Goal: Information Seeking & Learning: Find specific fact

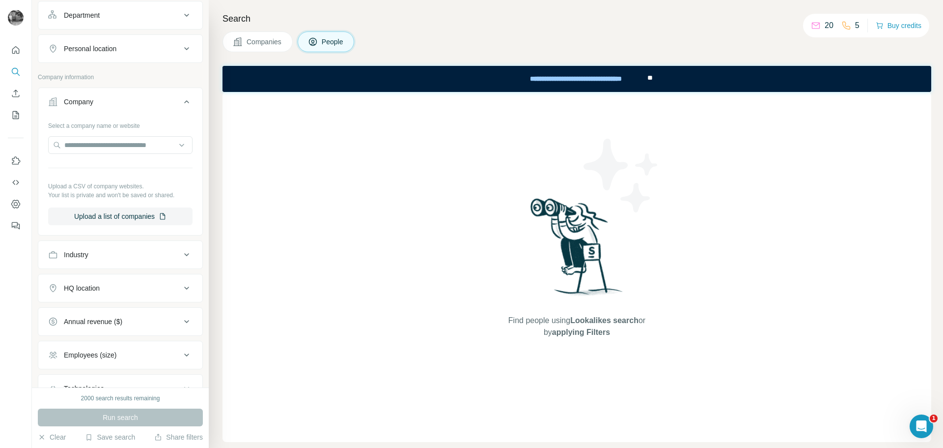
scroll to position [174, 0]
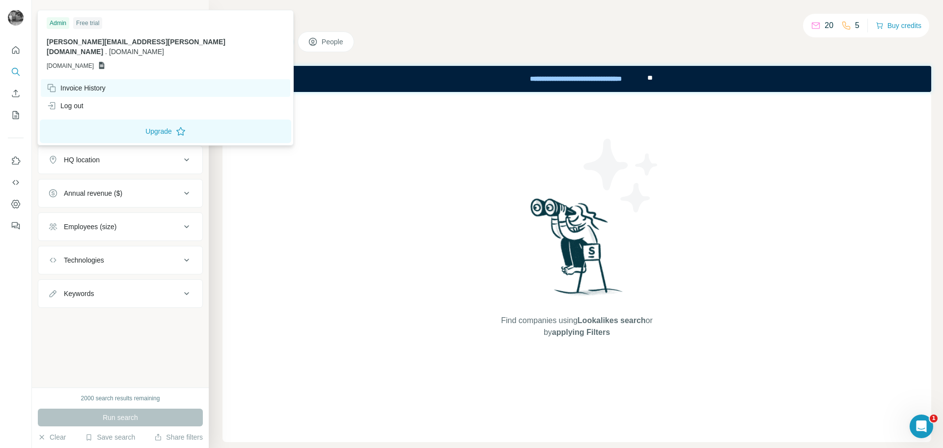
click at [77, 83] on div "Invoice History" at bounding box center [76, 88] width 59 height 10
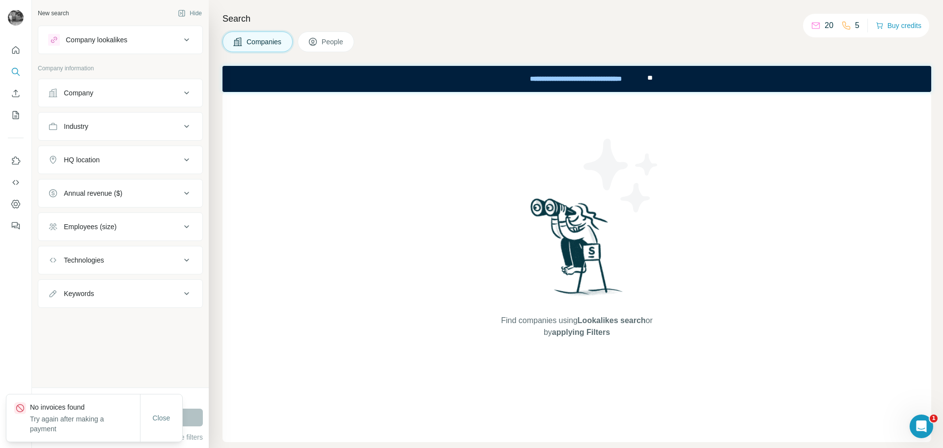
click at [18, 18] on img at bounding box center [16, 18] width 16 height 16
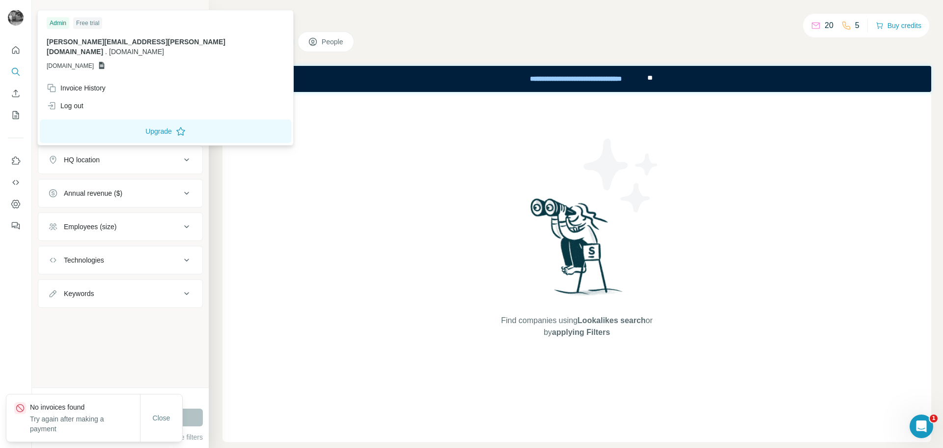
click at [91, 49] on div "robin.james@flexis-mobility.com . flexis-mobility.com GSHEETSFLEXIS-MOBILITY.COM" at bounding box center [166, 53] width 238 height 33
click at [96, 83] on div "Invoice History" at bounding box center [76, 88] width 59 height 10
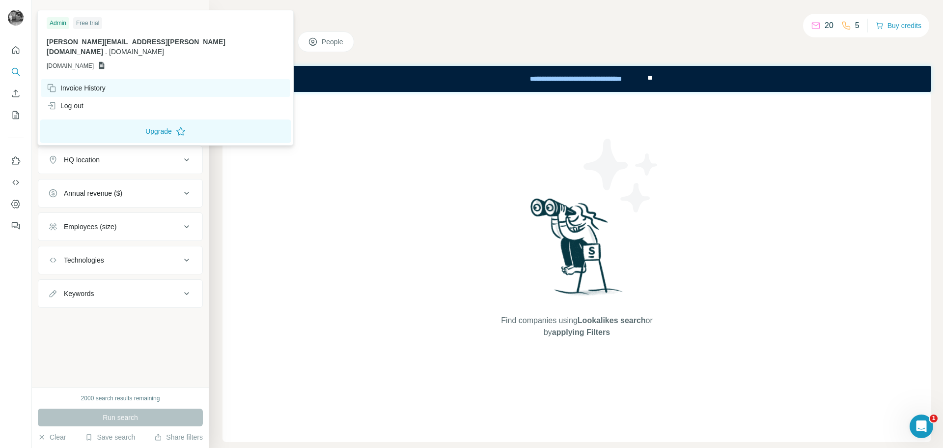
click at [96, 83] on div "Invoice History" at bounding box center [76, 88] width 59 height 10
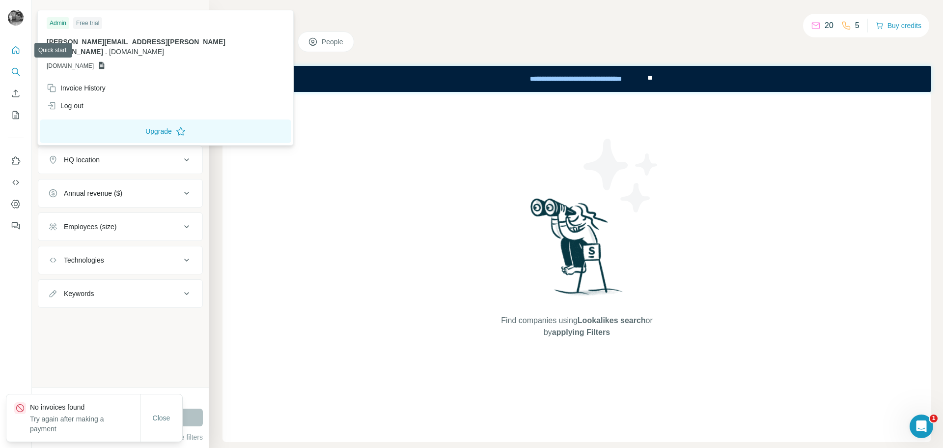
click at [19, 53] on icon "Quick start" at bounding box center [15, 49] width 7 height 7
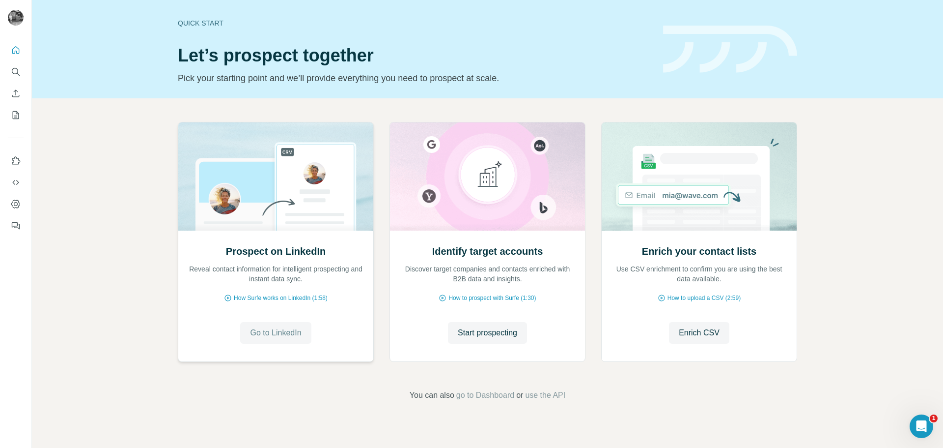
click at [294, 334] on span "Go to LinkedIn" at bounding box center [275, 333] width 51 height 12
click at [12, 48] on icon "Quick start" at bounding box center [16, 50] width 10 height 10
click at [17, 76] on icon "Search" at bounding box center [16, 72] width 10 height 10
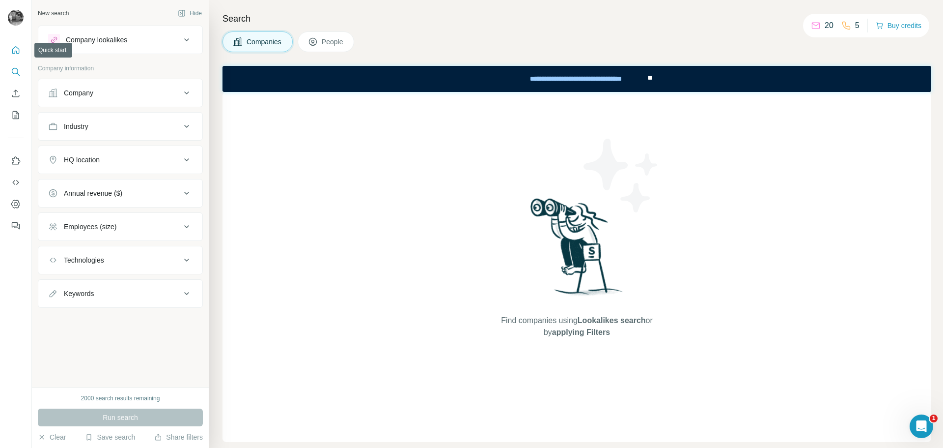
click at [17, 53] on icon "Quick start" at bounding box center [15, 49] width 7 height 7
click at [16, 74] on icon "Search" at bounding box center [15, 71] width 6 height 6
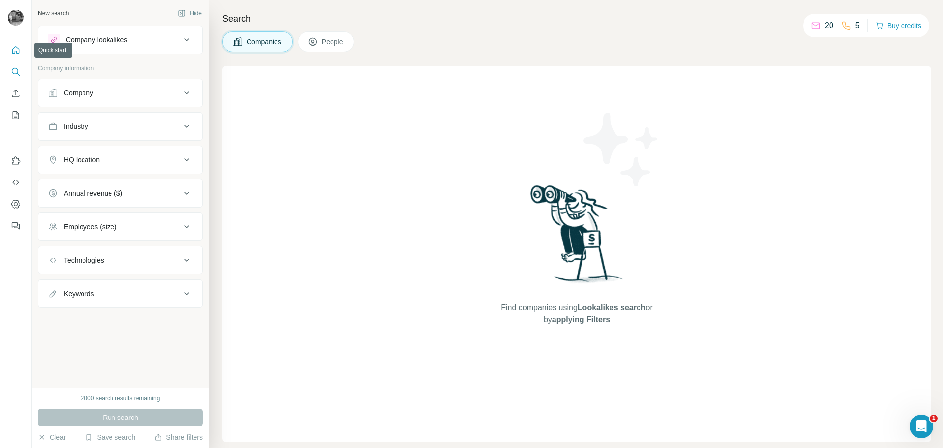
click at [14, 48] on icon "Quick start" at bounding box center [15, 49] width 7 height 7
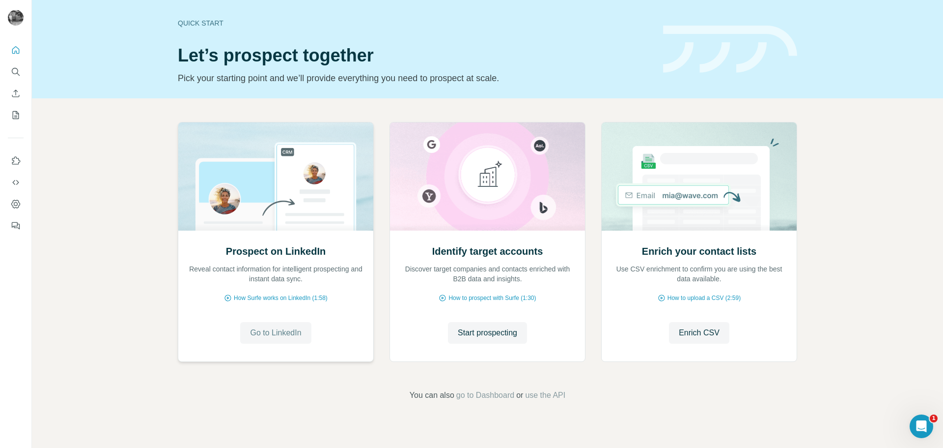
click at [290, 333] on span "Go to LinkedIn" at bounding box center [275, 333] width 51 height 12
click at [486, 396] on span "go to Dashboard" at bounding box center [485, 395] width 58 height 12
click at [496, 335] on span "Start prospecting" at bounding box center [487, 333] width 59 height 12
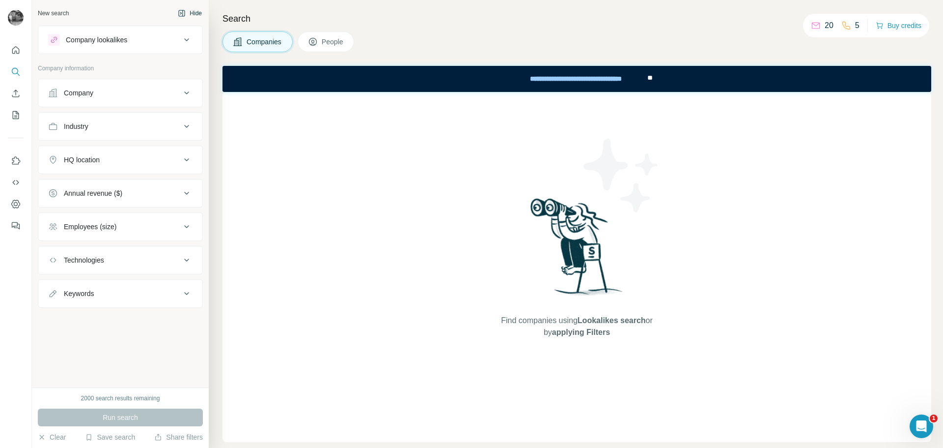
click at [199, 12] on button "Hide" at bounding box center [190, 13] width 38 height 15
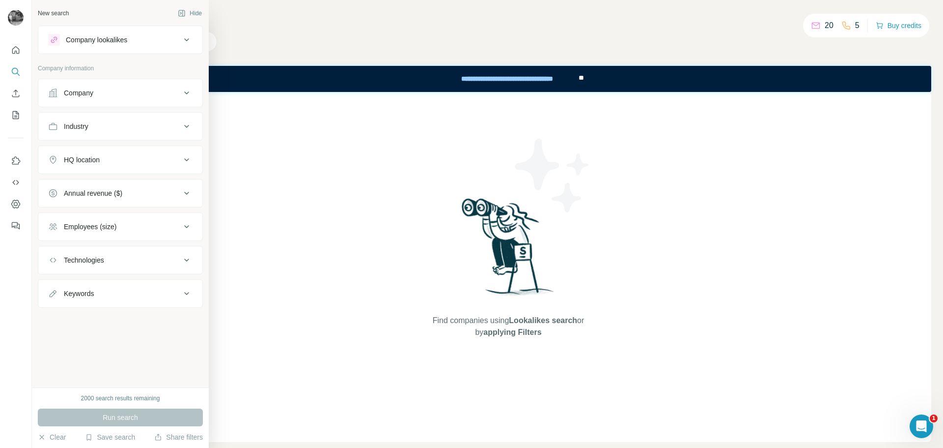
click at [54, 14] on div "New search" at bounding box center [53, 13] width 31 height 9
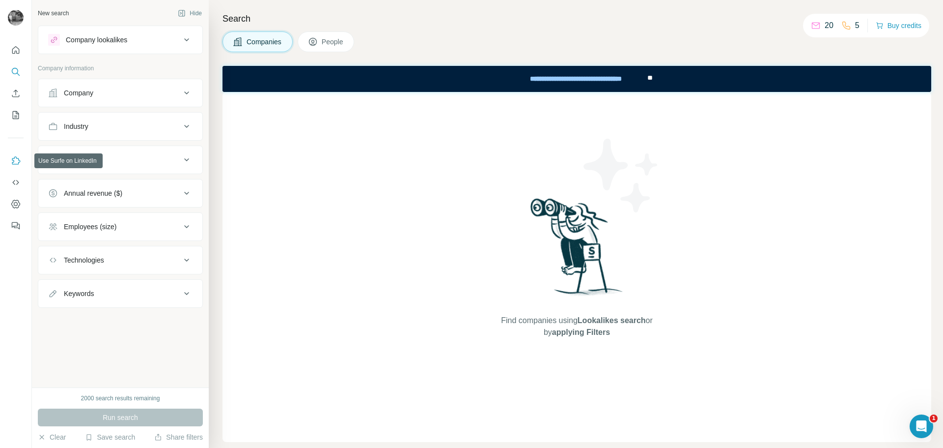
click at [17, 166] on button "Use Surfe on LinkedIn" at bounding box center [16, 161] width 16 height 18
click at [16, 210] on button "Dashboard" at bounding box center [16, 204] width 16 height 18
click at [16, 54] on icon "Quick start" at bounding box center [16, 50] width 10 height 10
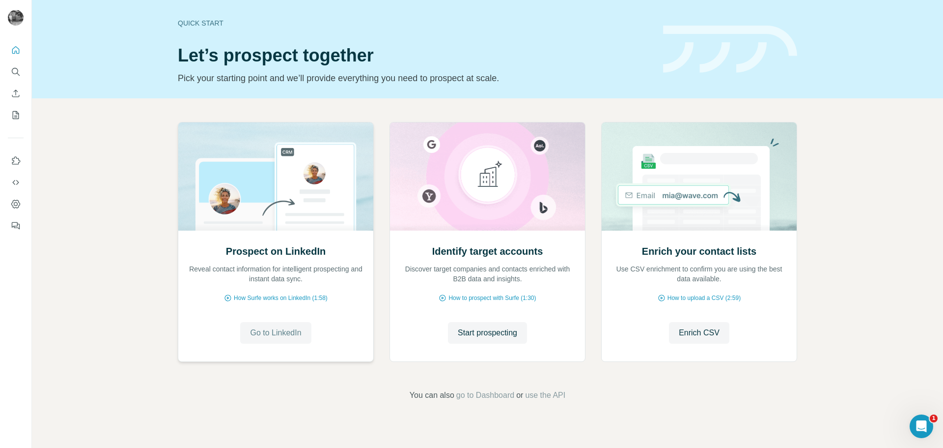
click at [260, 331] on span "Go to LinkedIn" at bounding box center [275, 333] width 51 height 12
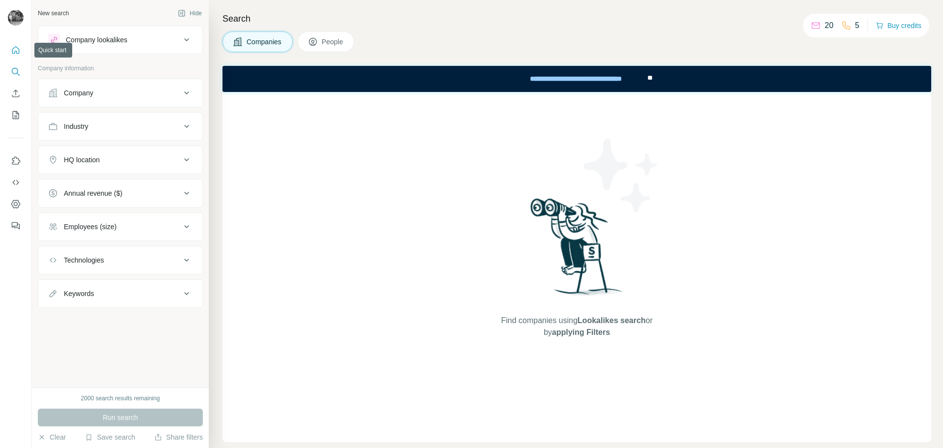
click at [12, 50] on icon "Quick start" at bounding box center [15, 49] width 7 height 7
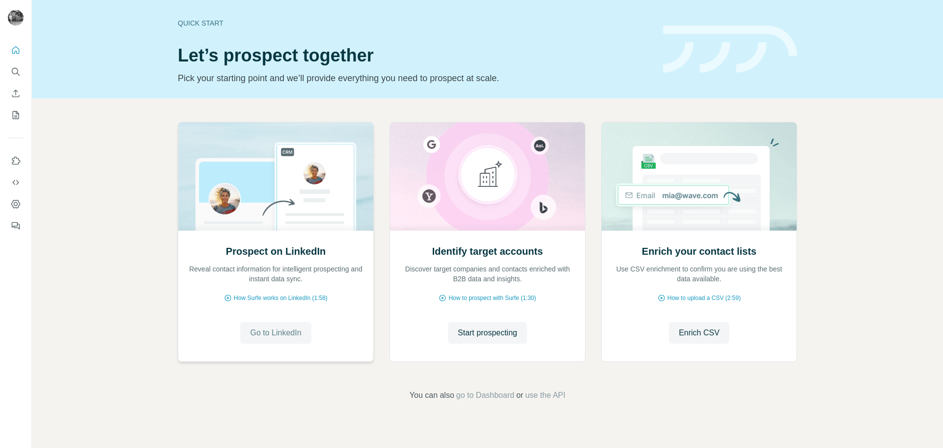
click at [271, 334] on span "Go to LinkedIn" at bounding box center [275, 333] width 51 height 12
click at [517, 328] on span "Start prospecting" at bounding box center [487, 333] width 59 height 12
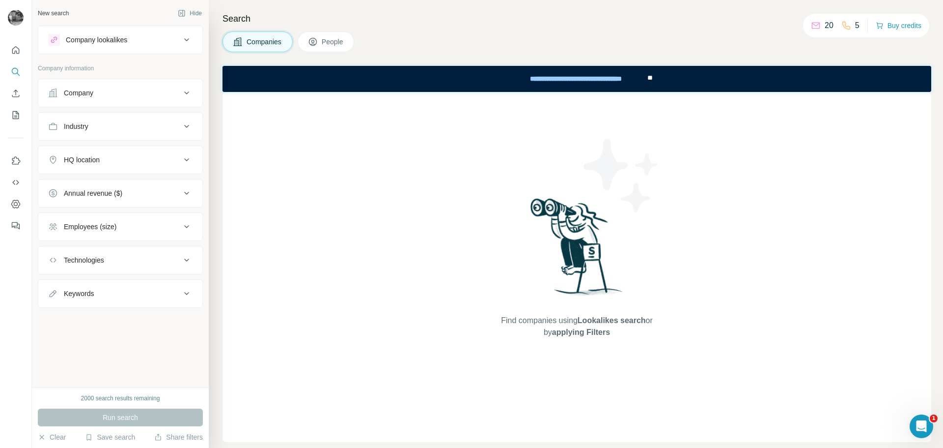
click at [105, 93] on div "Company" at bounding box center [114, 93] width 133 height 10
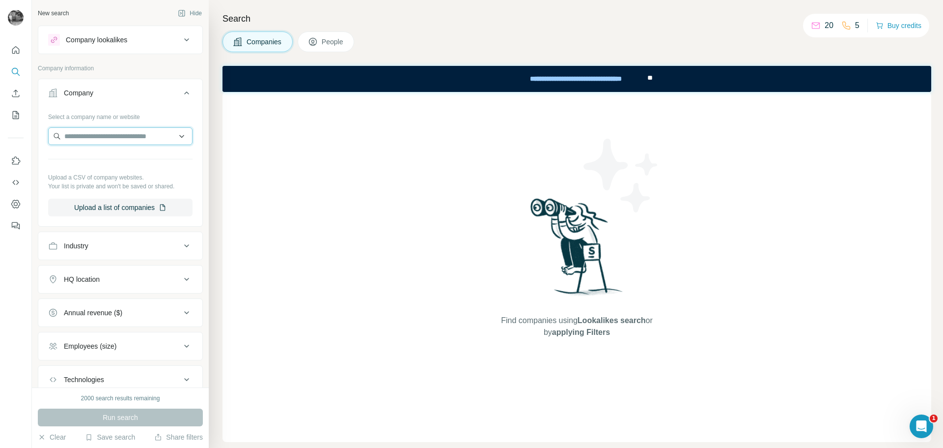
click at [116, 140] on input "text" at bounding box center [120, 136] width 144 height 18
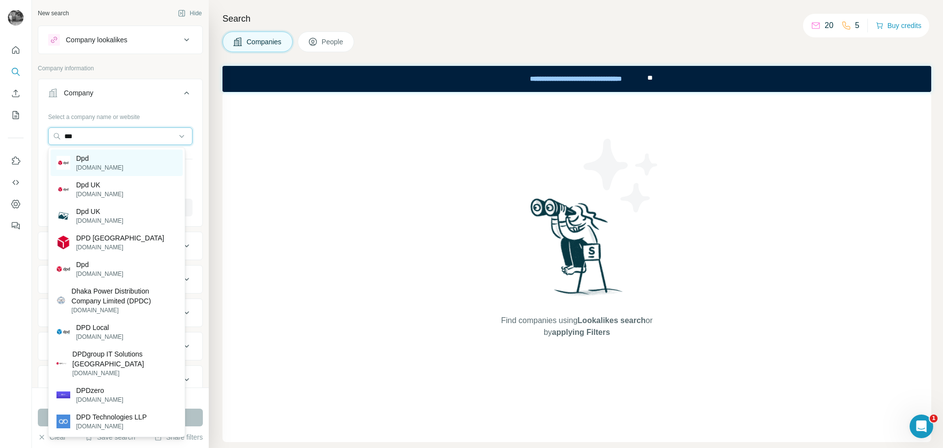
type input "***"
click at [97, 160] on p "Dpd" at bounding box center [99, 158] width 47 height 10
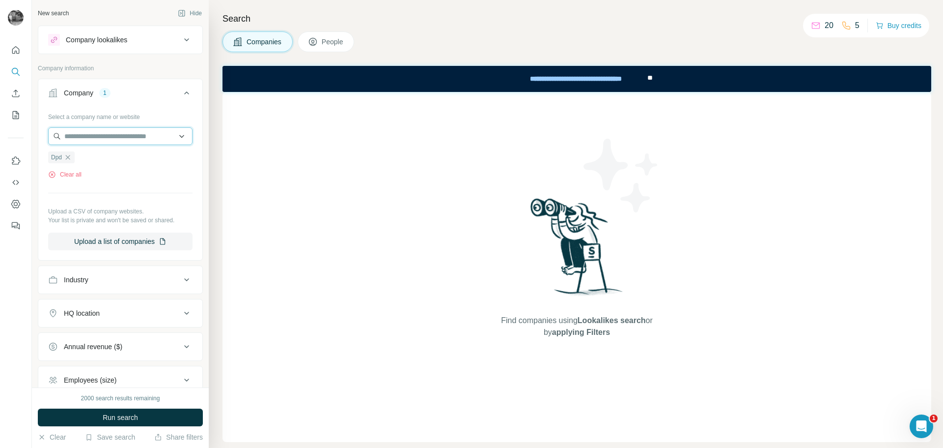
click at [115, 138] on input "text" at bounding box center [120, 136] width 144 height 18
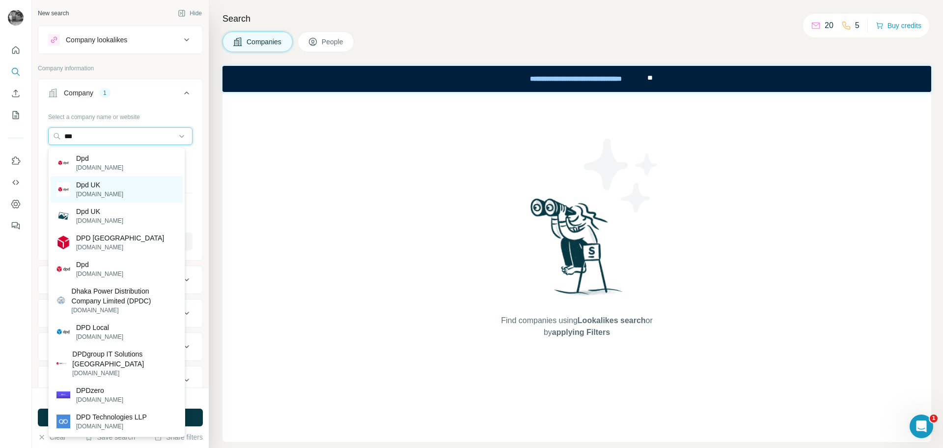
type input "***"
click at [103, 189] on p "Dpd UK" at bounding box center [99, 185] width 47 height 10
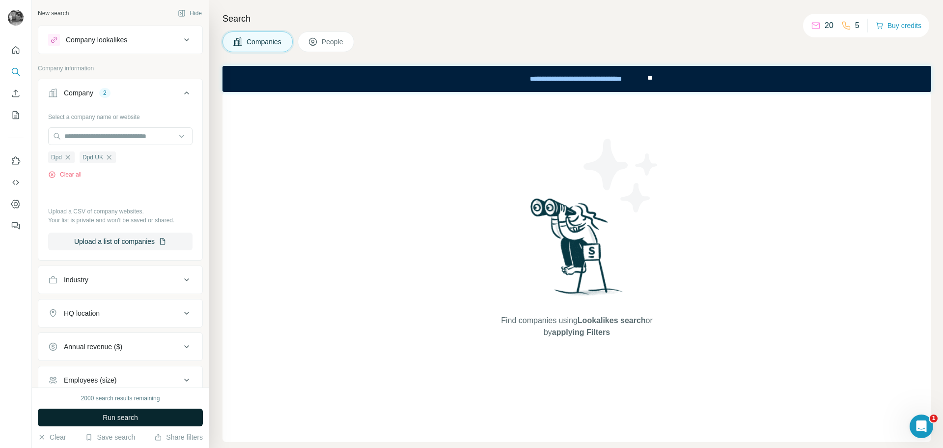
click at [158, 414] on button "Run search" at bounding box center [120, 417] width 165 height 18
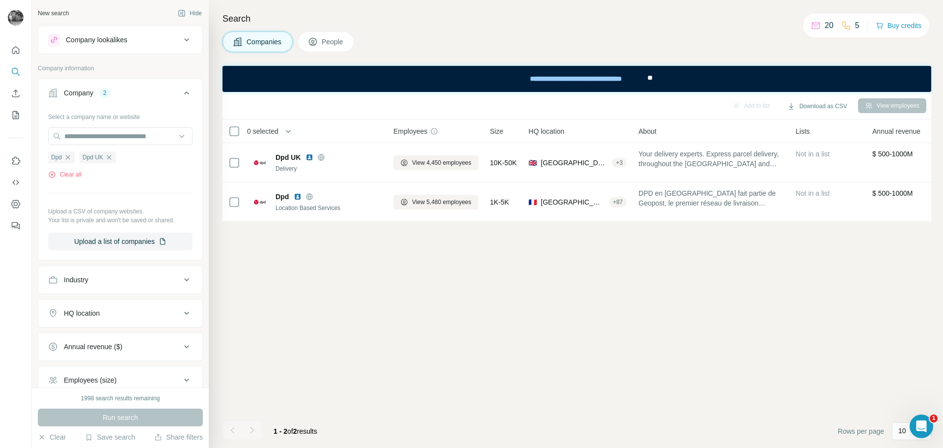
click at [494, 278] on div "Add to list Download as CSV View employees 0 selected Companies Employees Size …" at bounding box center [577, 270] width 709 height 356
click at [491, 279] on div "Add to list Download as CSV View employees 0 selected Companies Employees Size …" at bounding box center [577, 270] width 709 height 356
click at [117, 419] on div "Run search" at bounding box center [120, 417] width 165 height 18
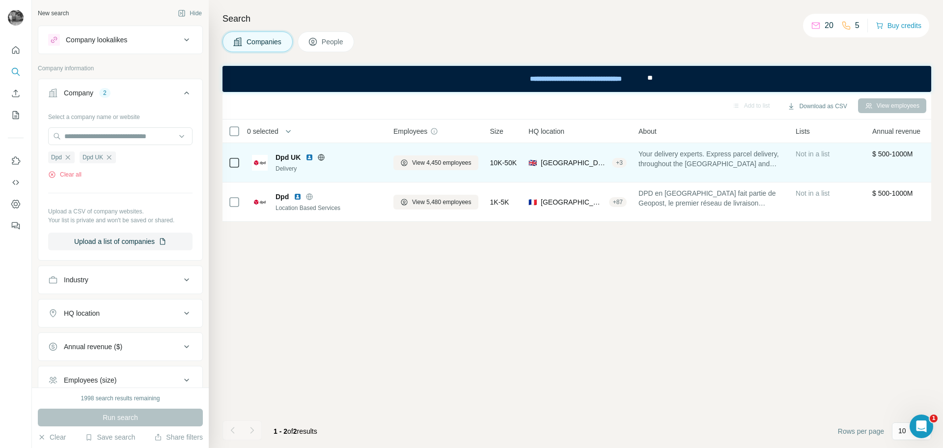
click at [330, 170] on div "Delivery" at bounding box center [329, 168] width 106 height 9
click at [283, 157] on span "Dpd UK" at bounding box center [288, 157] width 25 height 10
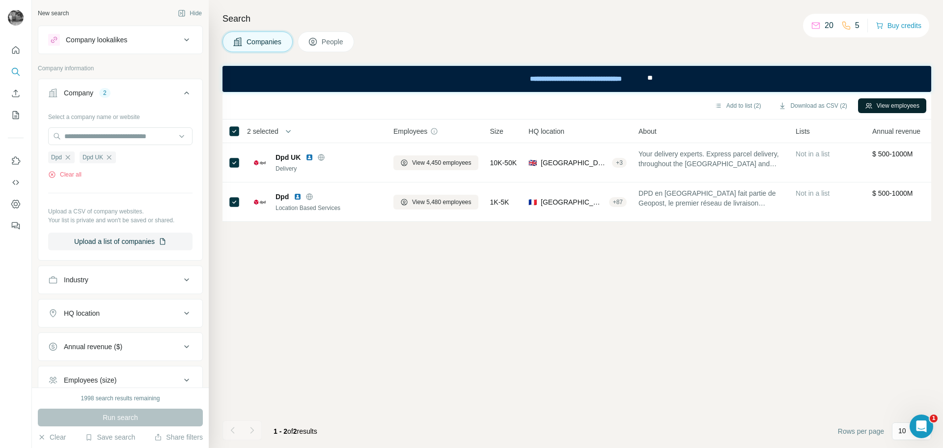
click at [888, 109] on button "View employees" at bounding box center [892, 105] width 68 height 15
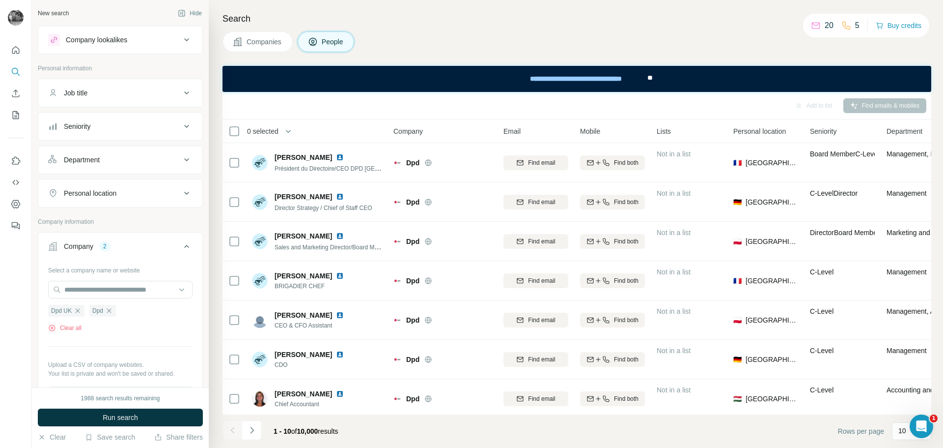
scroll to position [30, 0]
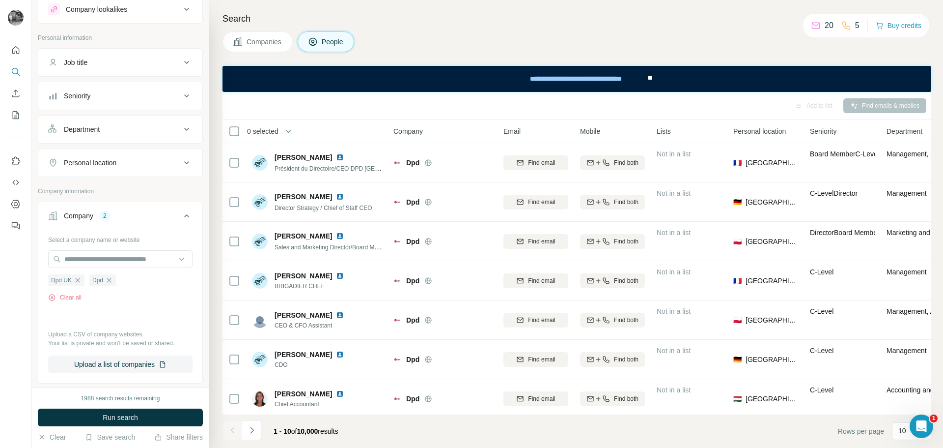
click at [184, 216] on icon at bounding box center [186, 215] width 5 height 3
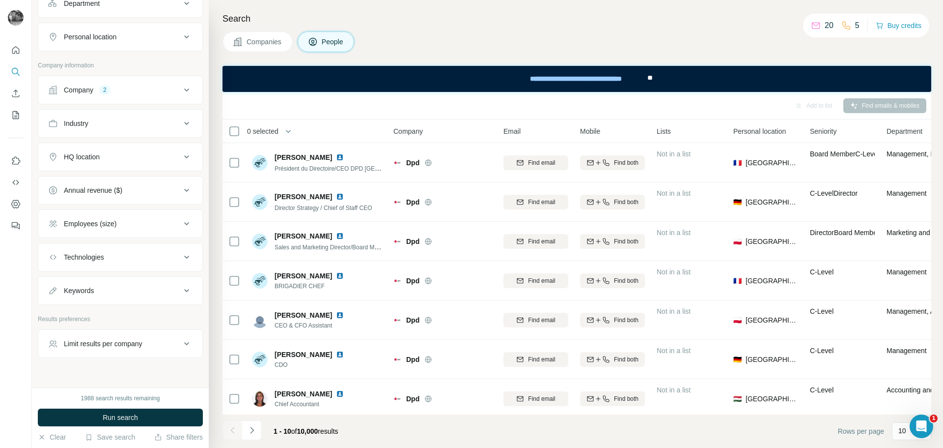
scroll to position [172, 0]
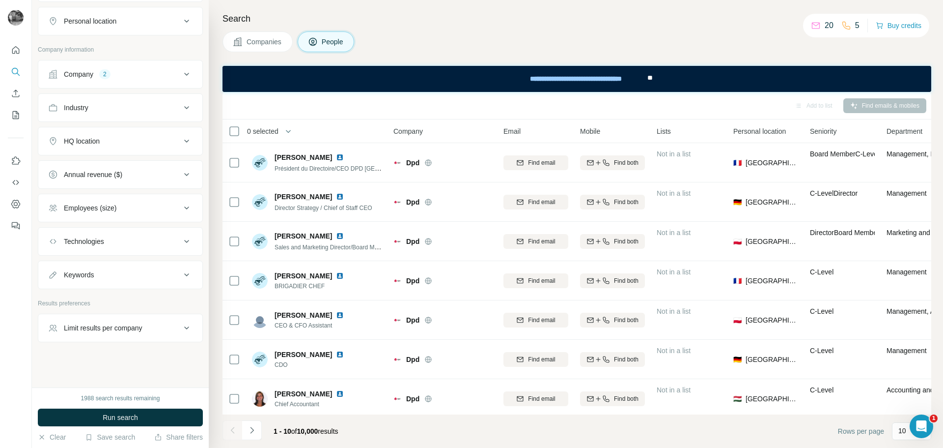
click at [181, 278] on icon at bounding box center [187, 275] width 12 height 12
click at [151, 297] on input "text" at bounding box center [110, 299] width 125 height 18
type input "********"
click at [81, 321] on icon "button" at bounding box center [79, 321] width 4 height 4
drag, startPoint x: 83, startPoint y: 302, endPoint x: 18, endPoint y: 302, distance: 64.8
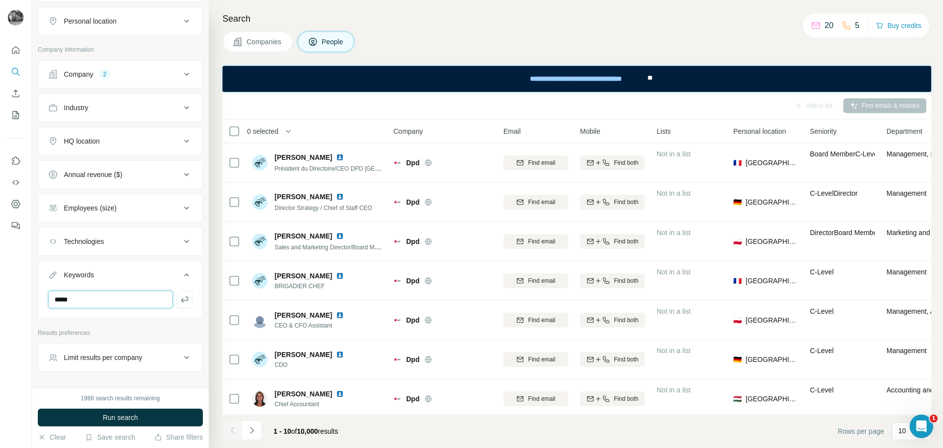
click at [18, 302] on div "New search Hide Company lookalikes Personal information Job title Seniority Dep…" at bounding box center [471, 224] width 943 height 448
type input "**********"
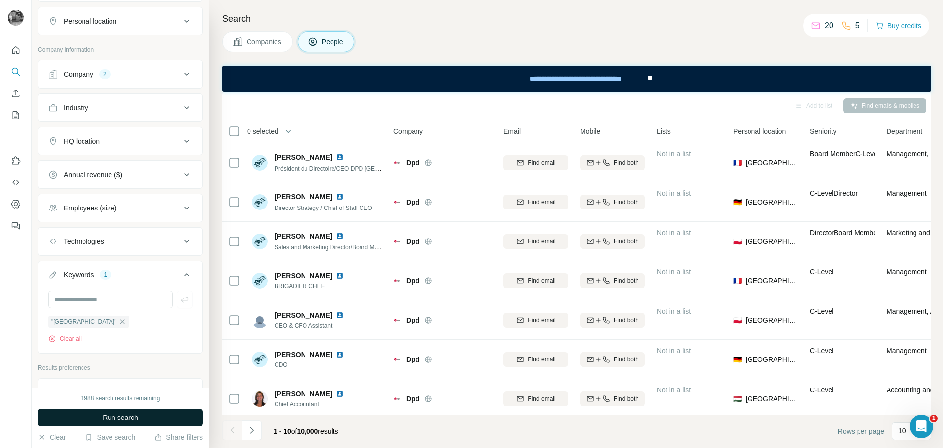
click at [125, 414] on span "Run search" at bounding box center [120, 417] width 35 height 10
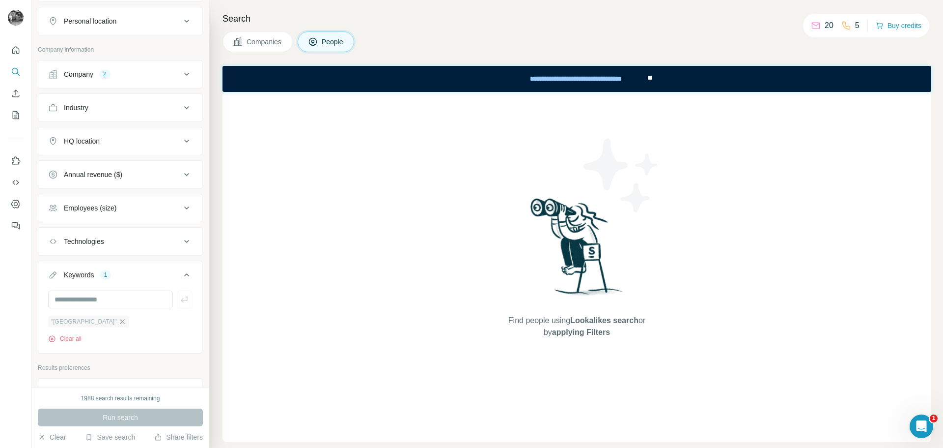
click at [118, 321] on icon "button" at bounding box center [122, 321] width 8 height 8
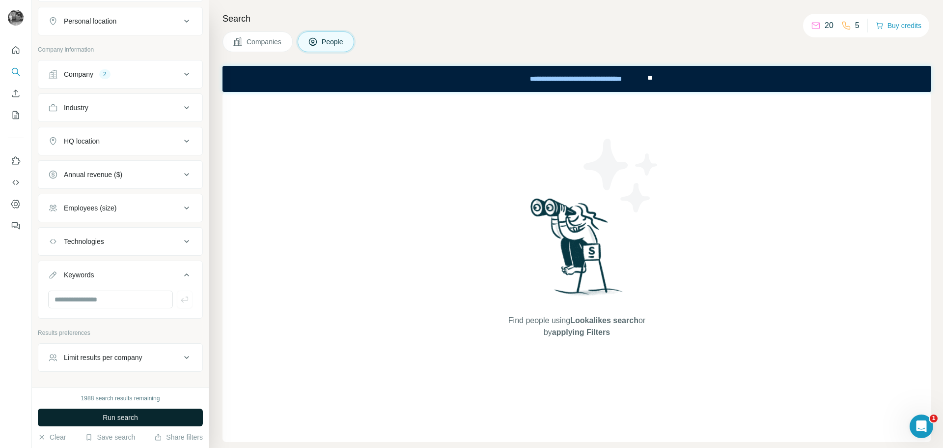
click at [128, 421] on span "Run search" at bounding box center [120, 417] width 35 height 10
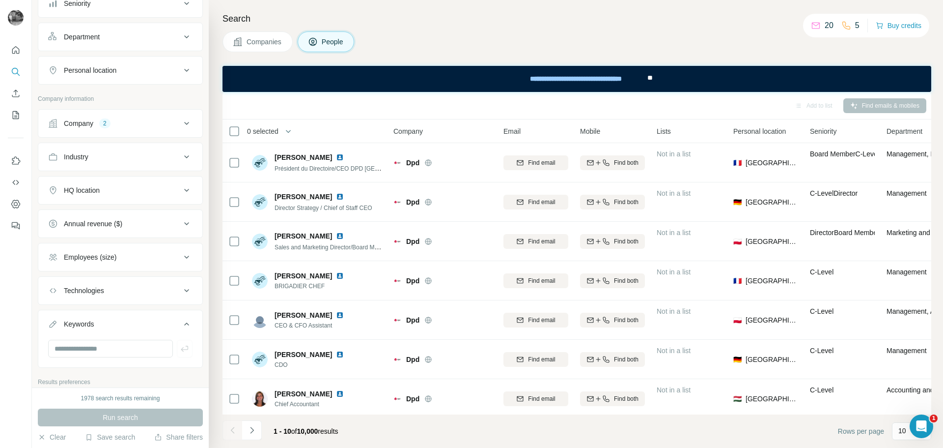
scroll to position [74, 0]
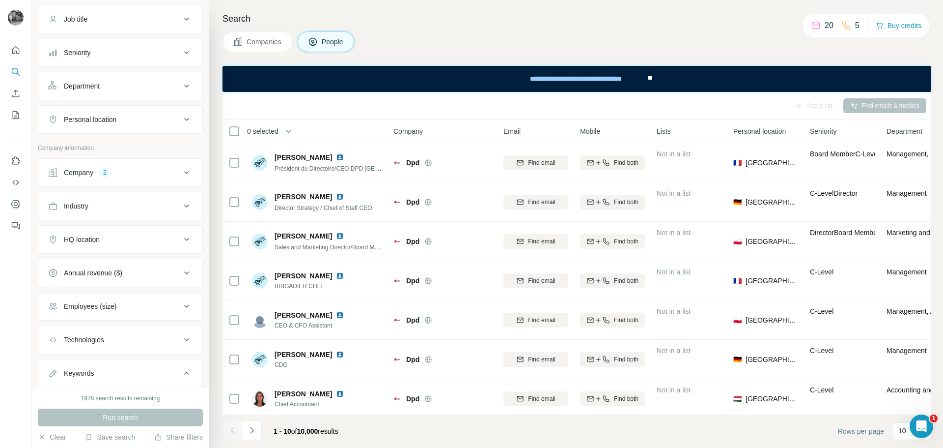
click at [181, 117] on icon at bounding box center [187, 119] width 12 height 12
click at [133, 144] on input "text" at bounding box center [120, 144] width 144 height 18
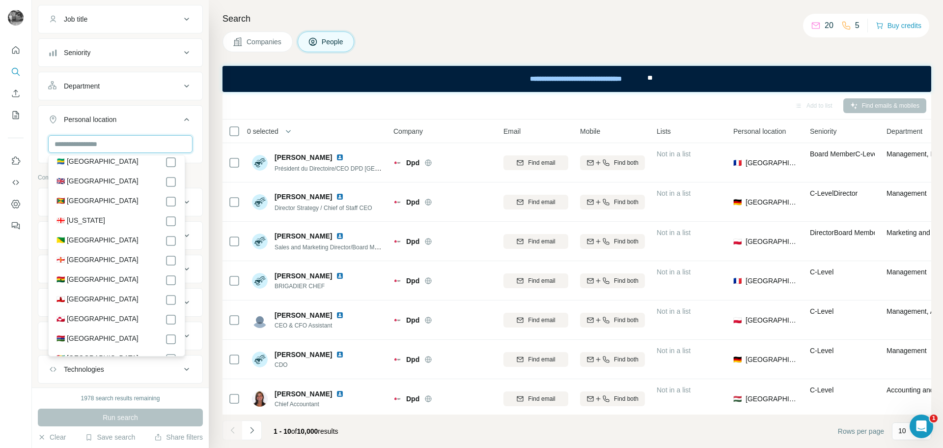
scroll to position [1454, 0]
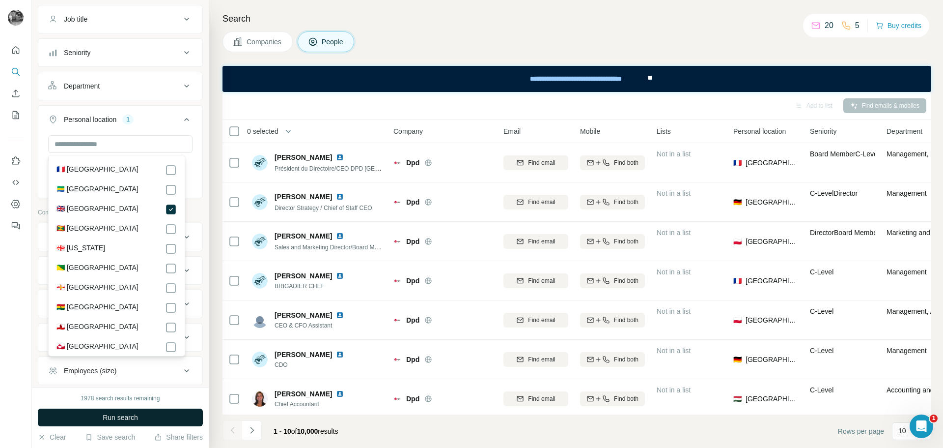
click at [117, 418] on span "Run search" at bounding box center [120, 417] width 35 height 10
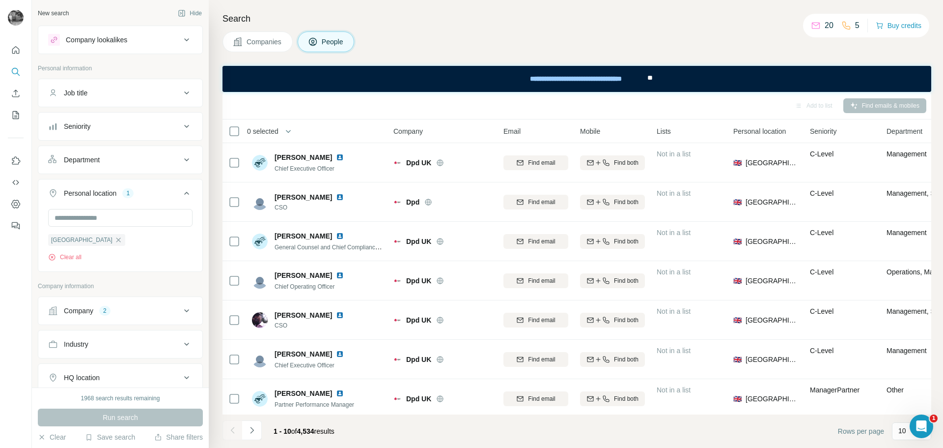
click at [184, 160] on icon at bounding box center [186, 159] width 5 height 3
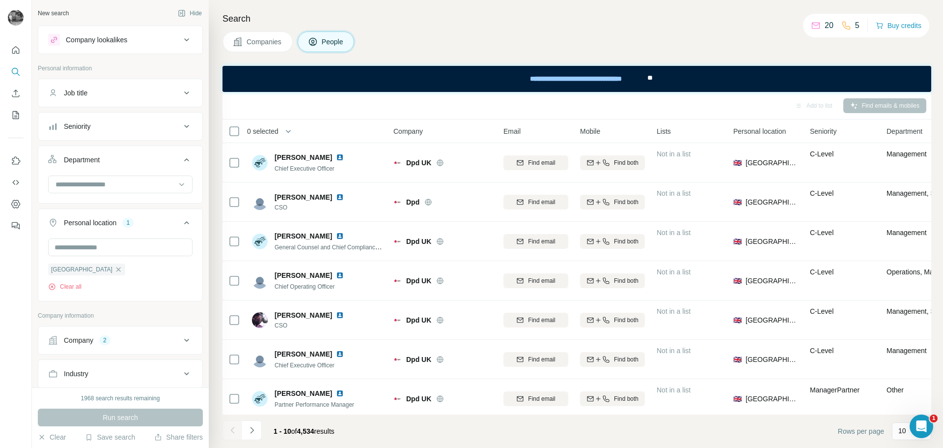
click at [184, 160] on icon at bounding box center [186, 159] width 5 height 3
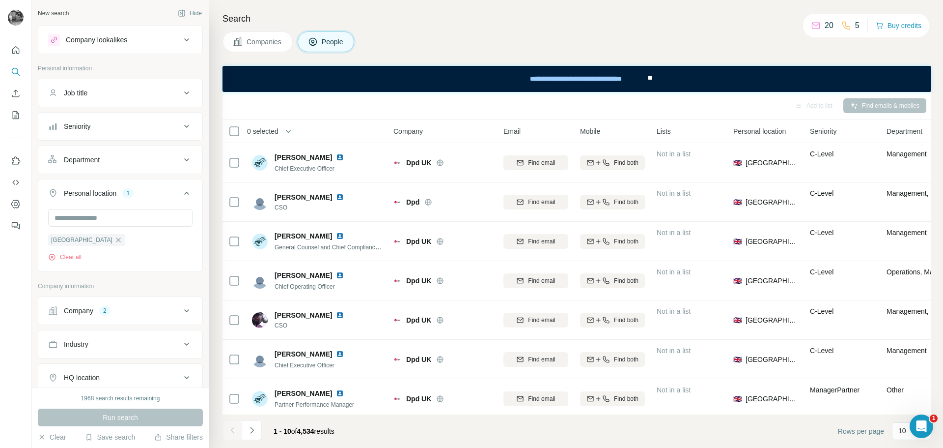
click at [125, 90] on div "Job title" at bounding box center [114, 93] width 133 height 10
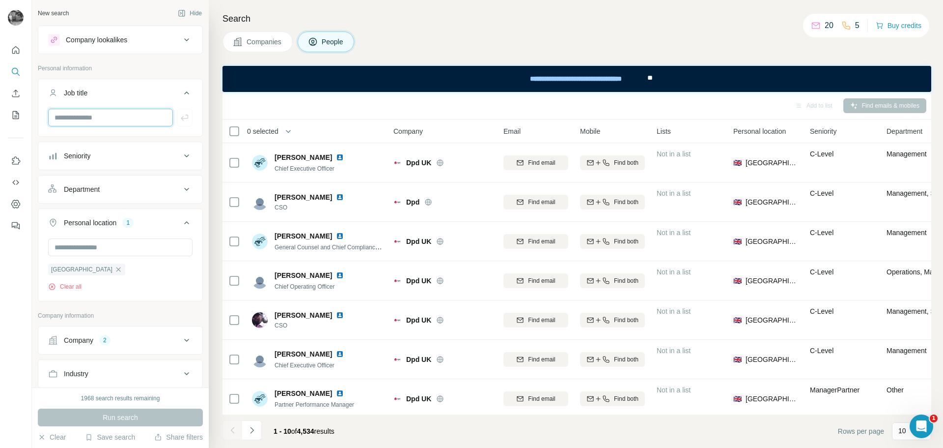
click at [108, 122] on input "text" at bounding box center [110, 118] width 125 height 18
type input "*****"
click at [181, 119] on icon "button" at bounding box center [184, 117] width 7 height 6
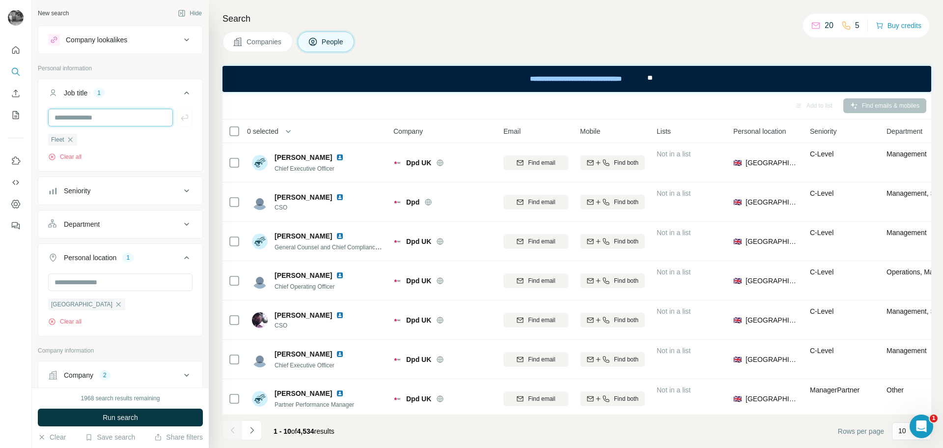
click at [122, 123] on input "text" at bounding box center [110, 118] width 125 height 18
type input "***"
click at [181, 118] on icon "button" at bounding box center [184, 117] width 7 height 6
click at [154, 415] on button "Run search" at bounding box center [120, 417] width 165 height 18
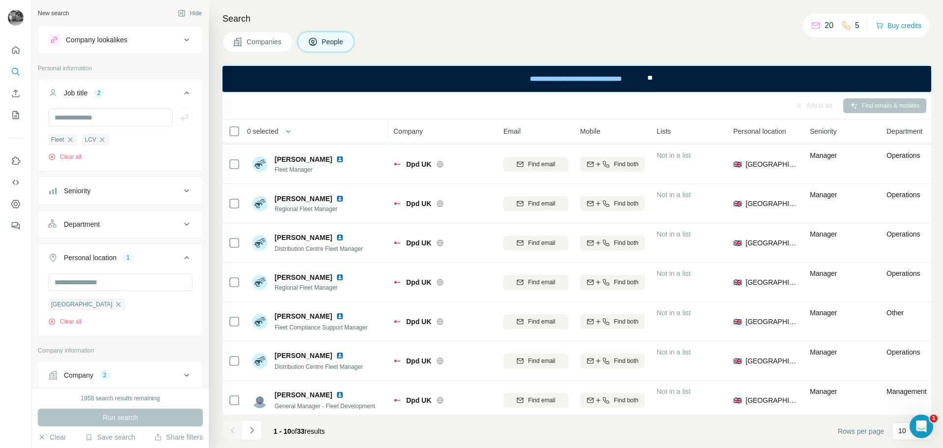
scroll to position [127, 0]
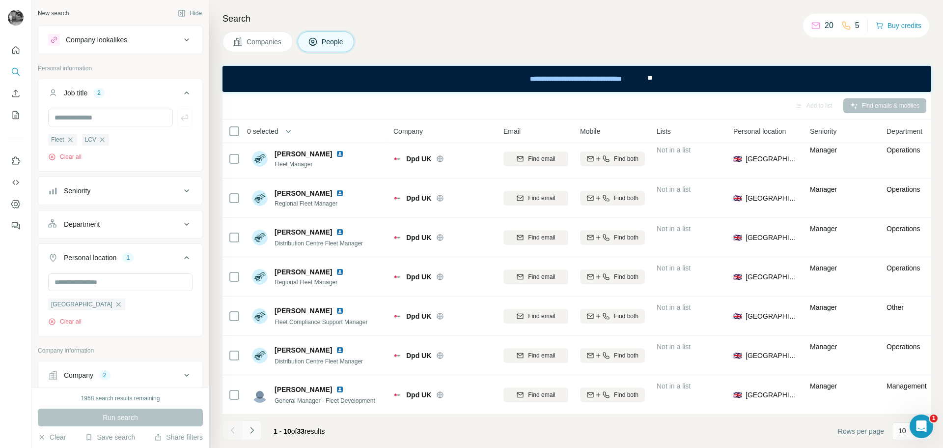
click at [257, 433] on button "Navigate to next page" at bounding box center [252, 430] width 20 height 20
click at [255, 429] on icon "Navigate to next page" at bounding box center [252, 430] width 10 height 10
